Goal: Task Accomplishment & Management: Manage account settings

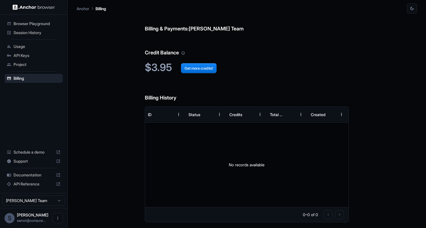
click at [222, 153] on div "No records available" at bounding box center [247, 165] width 204 height 85
